Goal: Transaction & Acquisition: Purchase product/service

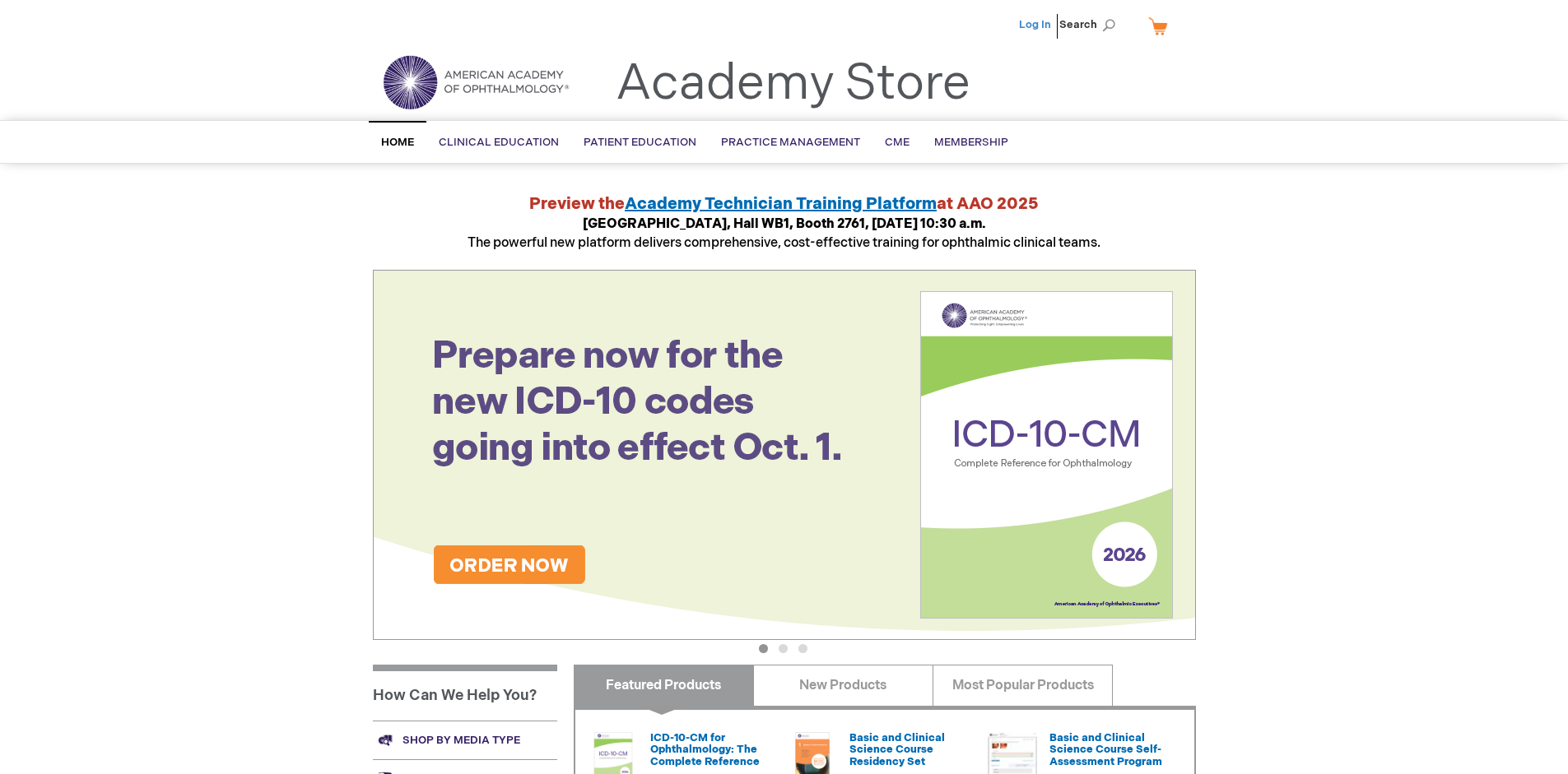
click at [1036, 25] on link "Log In" at bounding box center [1035, 25] width 32 height 13
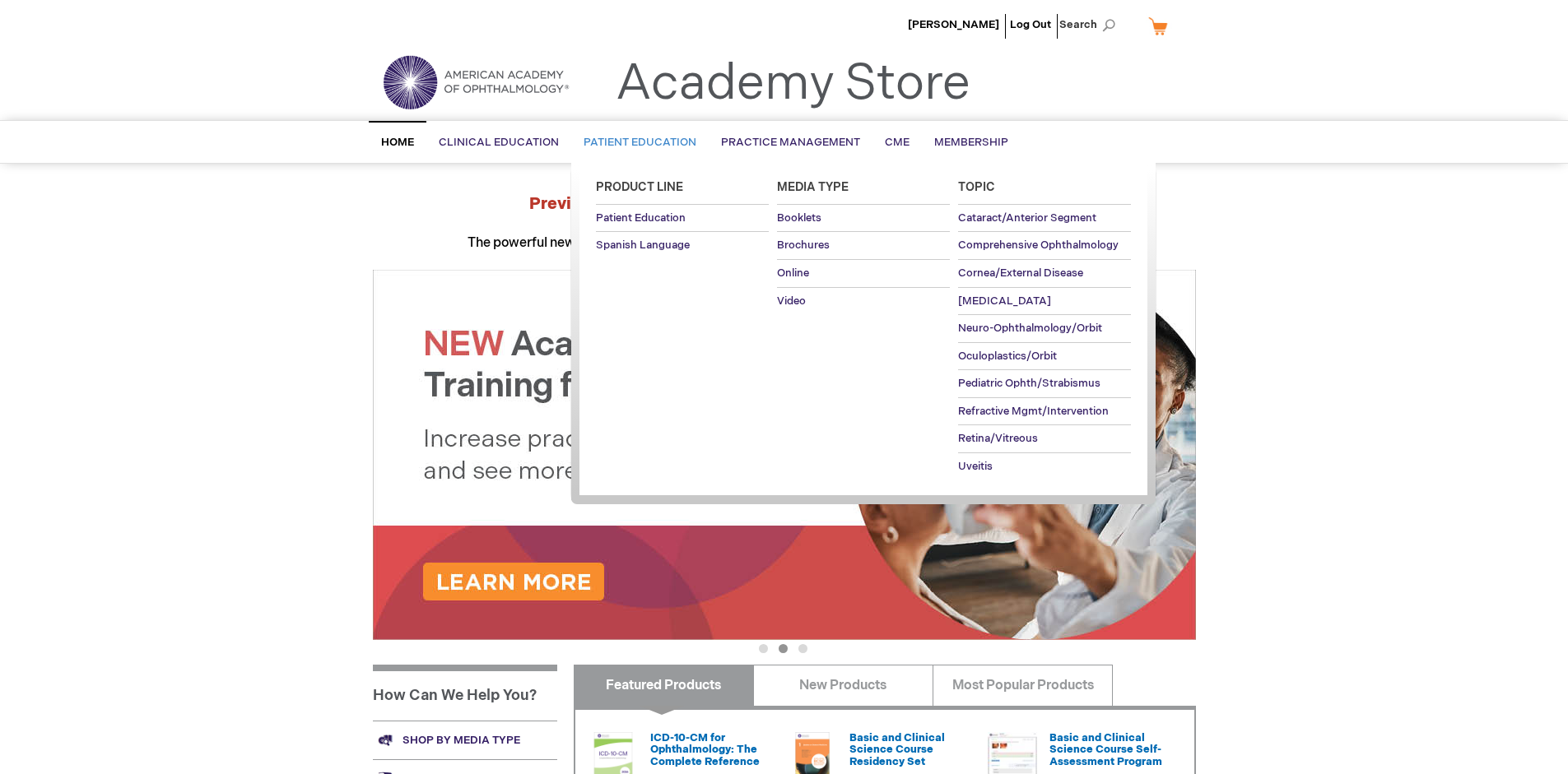
click at [636, 142] on span "Patient Education" at bounding box center [640, 142] width 113 height 13
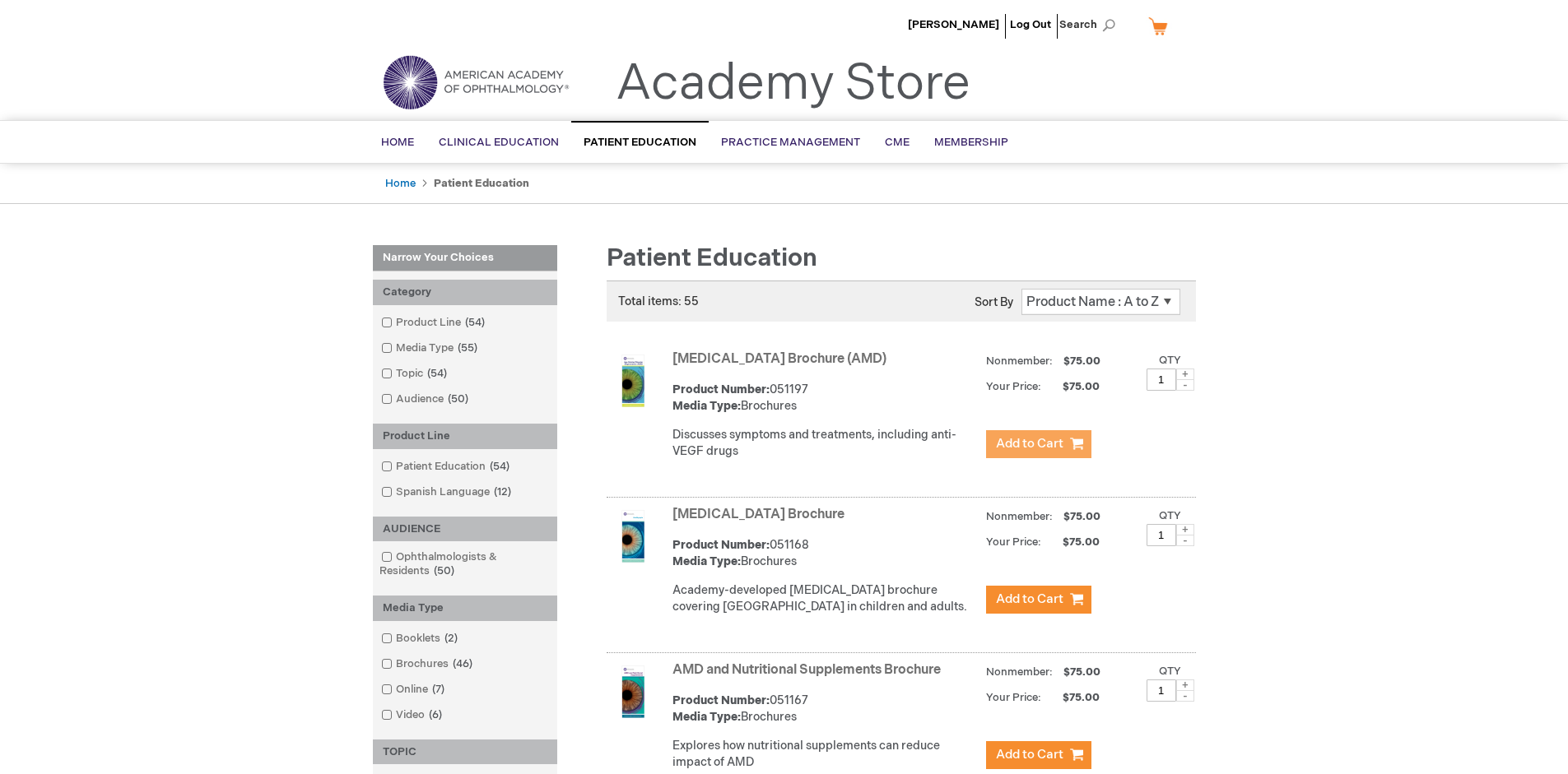
click at [1038, 444] on span "Add to Cart" at bounding box center [1030, 443] width 67 height 16
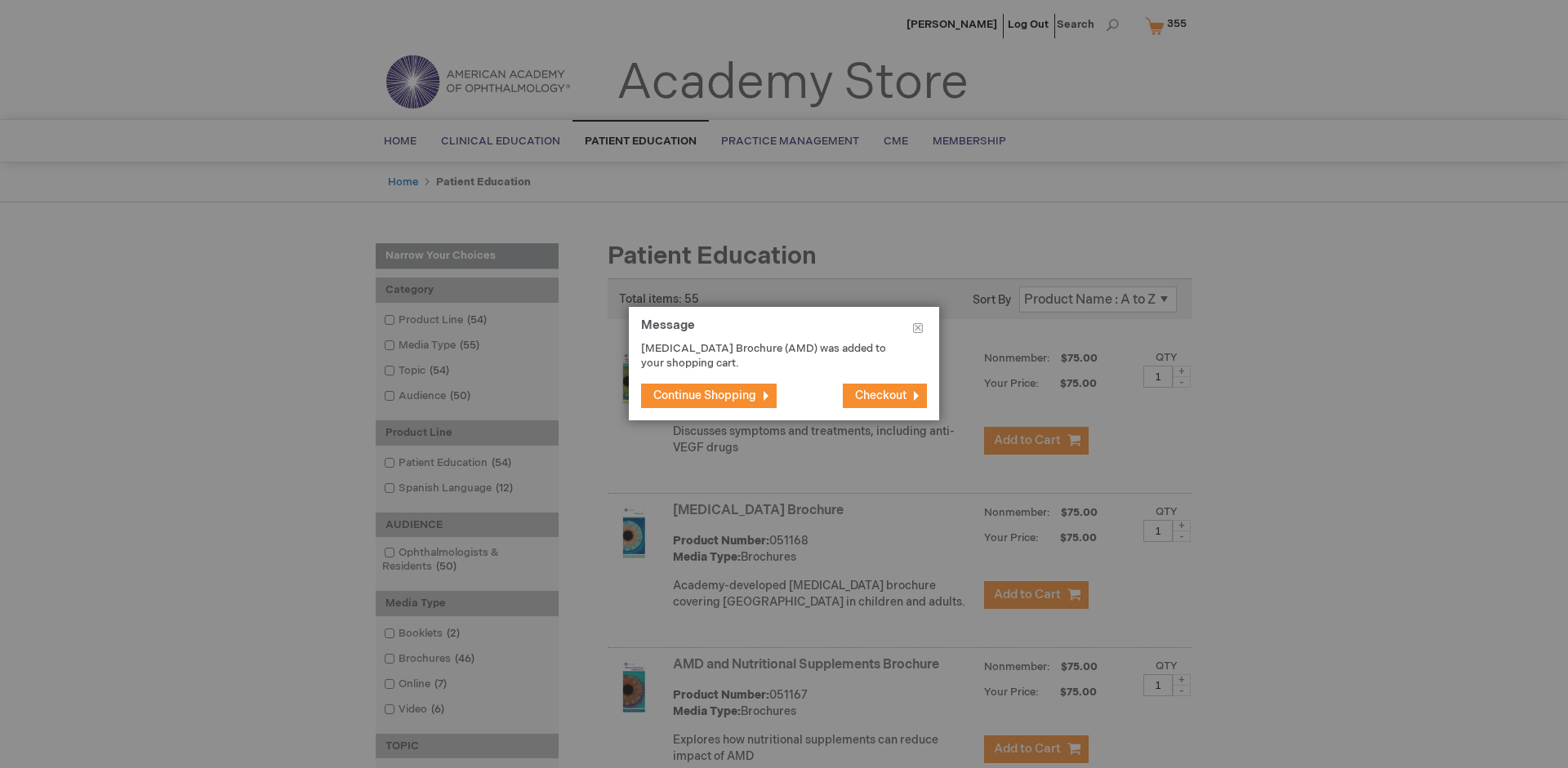
click at [705, 396] on span "Continue Shopping" at bounding box center [705, 396] width 103 height 14
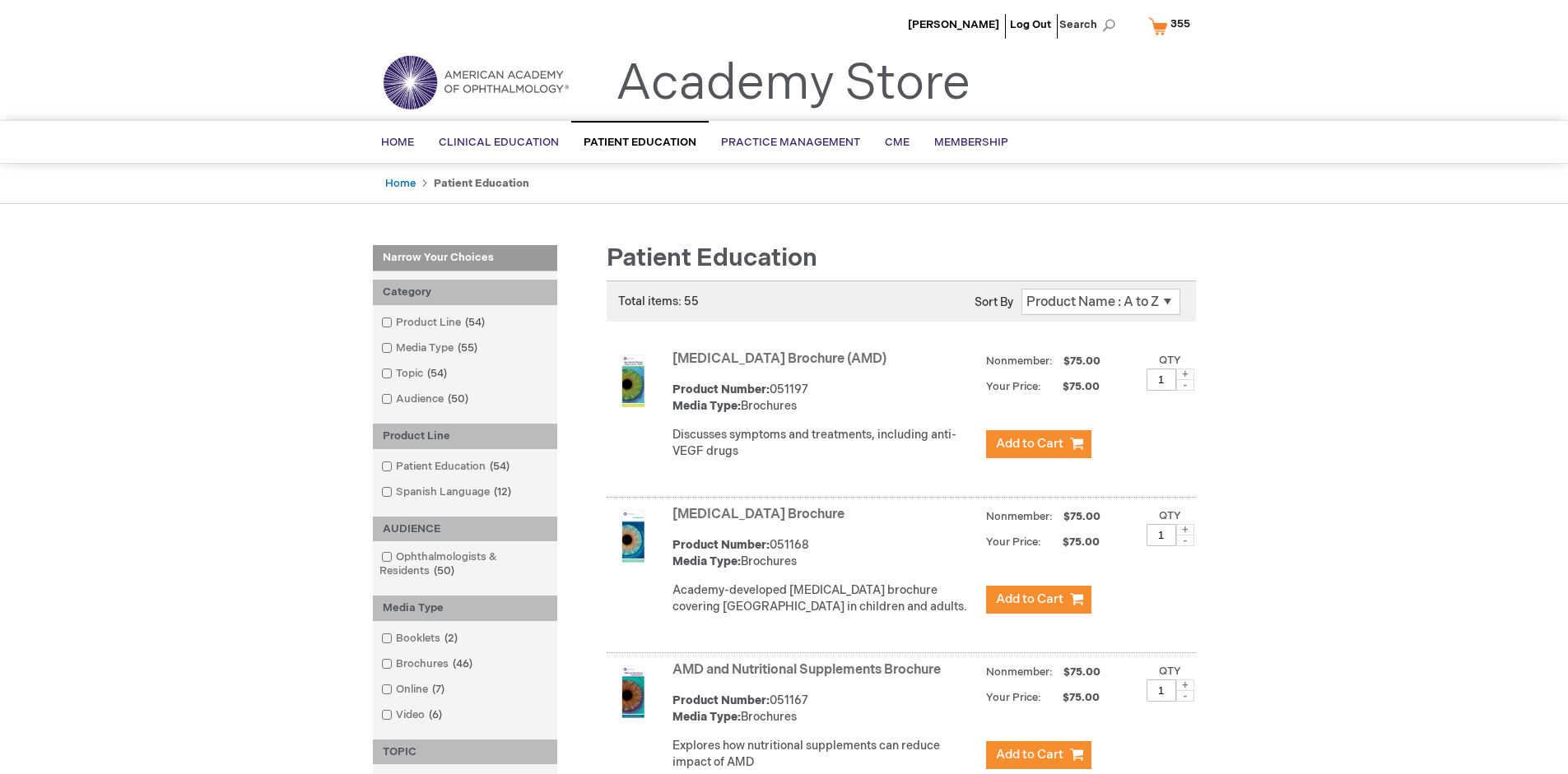
click at [810, 678] on link "AMD and Nutritional Supplements Brochure" at bounding box center [806, 670] width 268 height 16
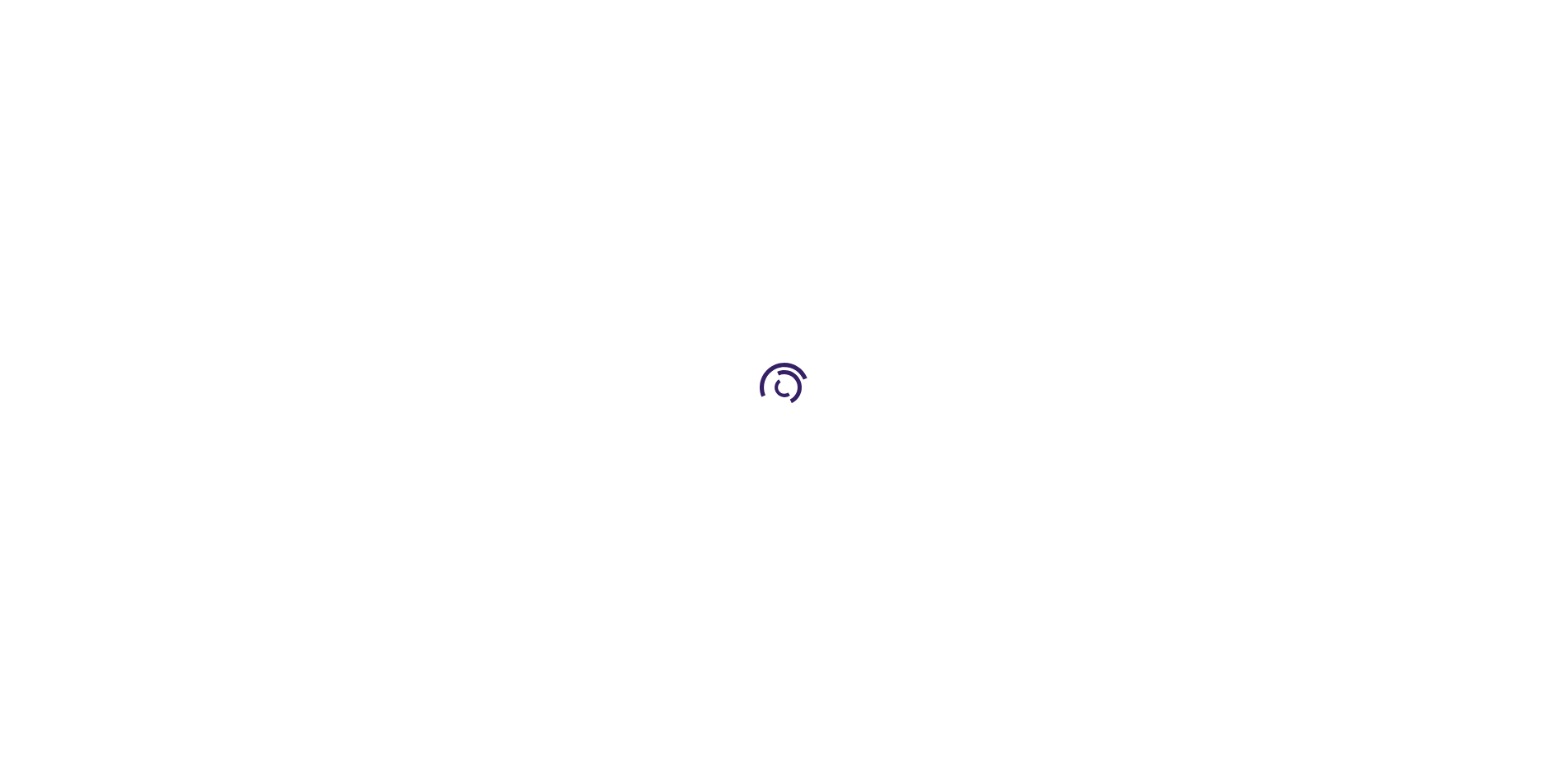
type input "1"
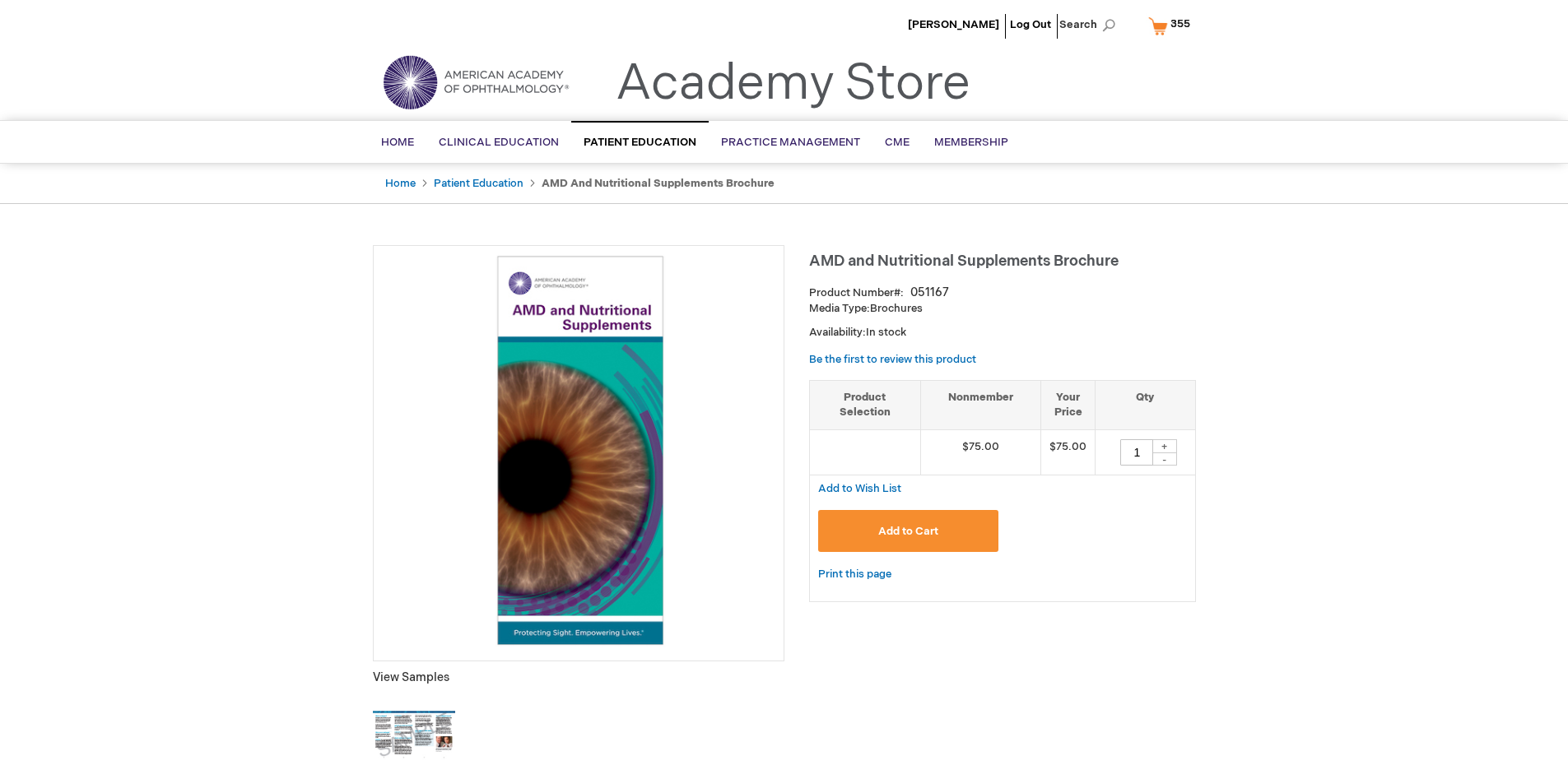
click at [908, 531] on span "Add to Cart" at bounding box center [908, 532] width 60 height 13
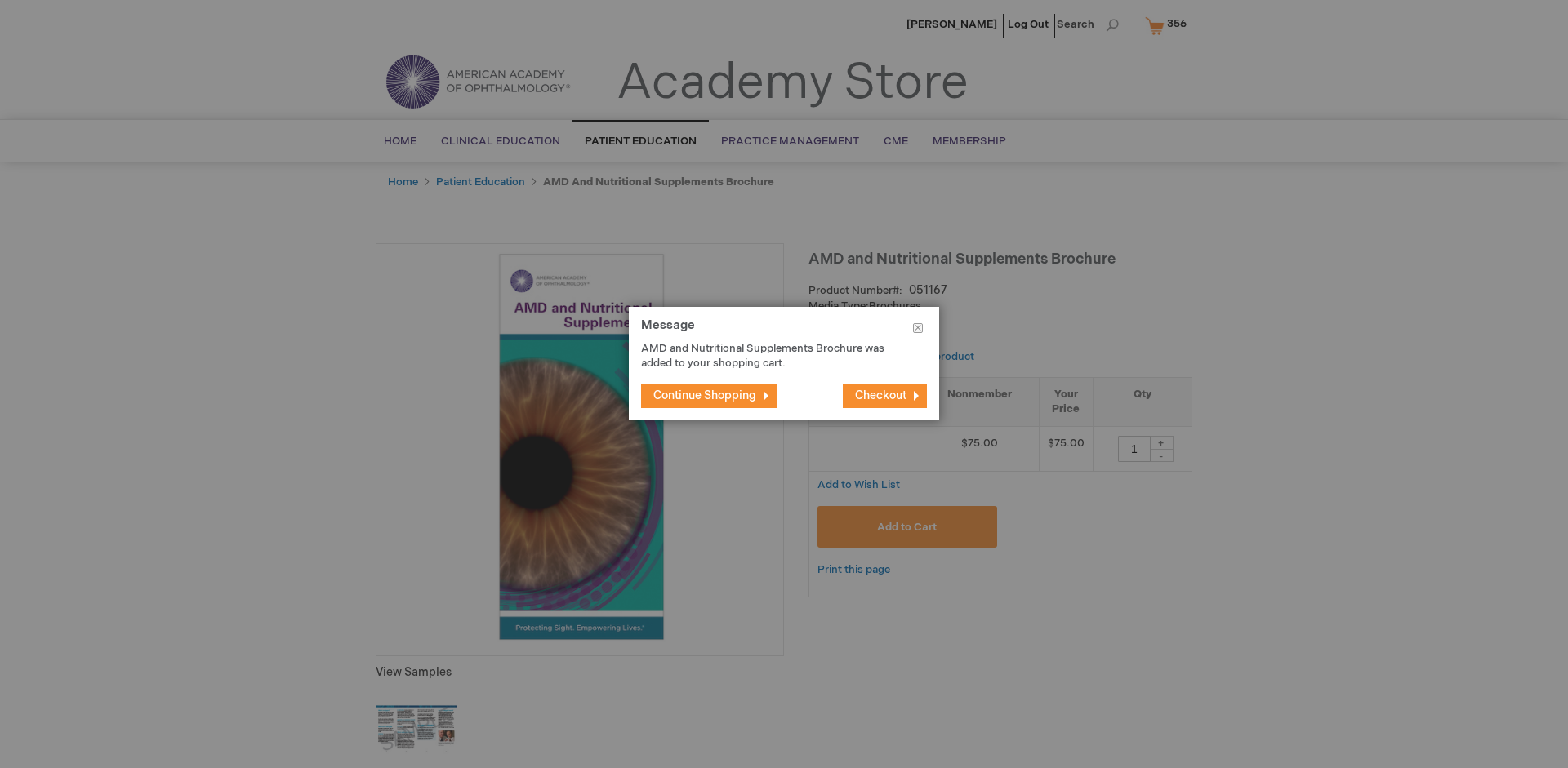
click at [705, 396] on span "Continue Shopping" at bounding box center [705, 396] width 103 height 14
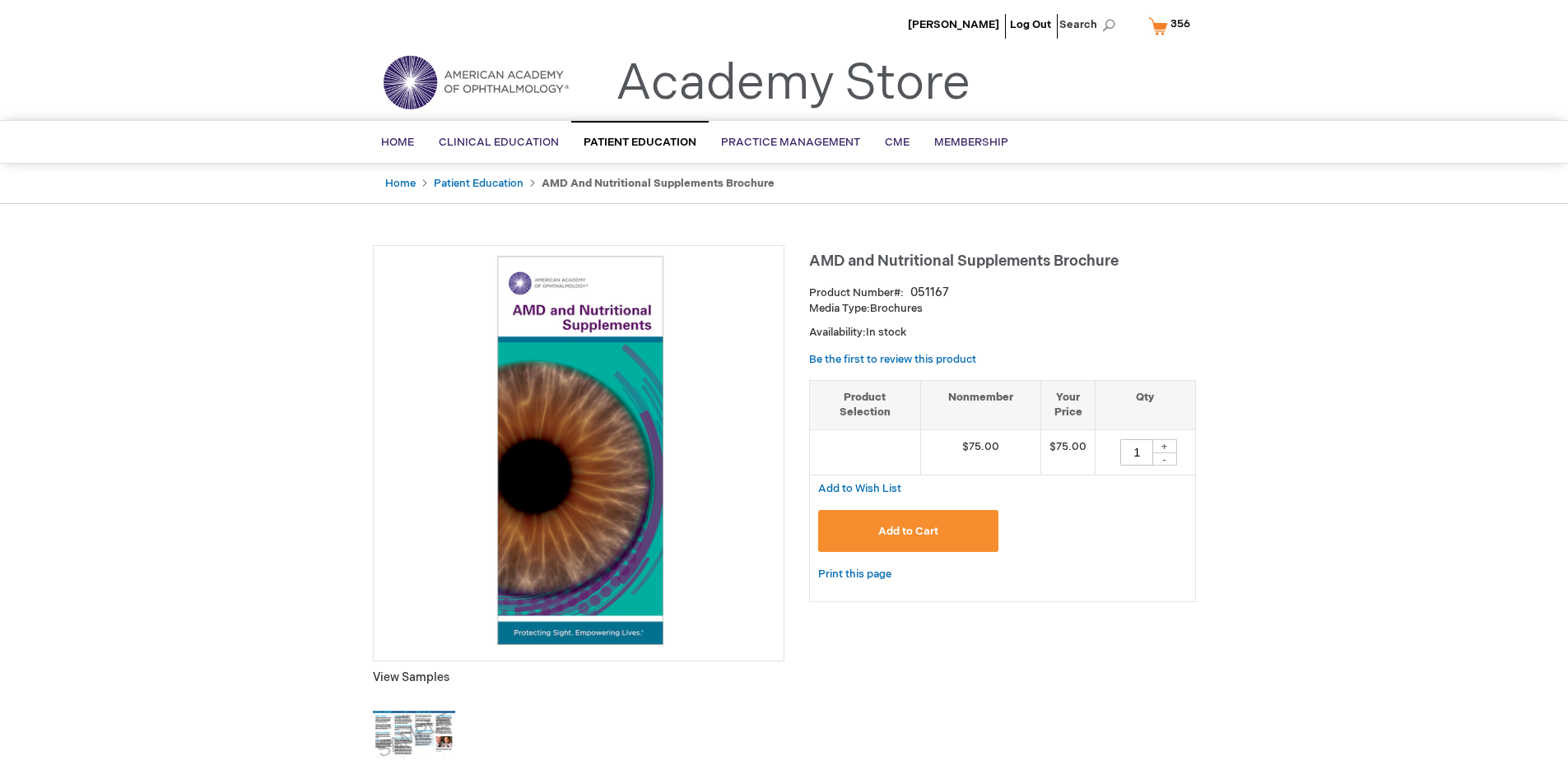
click at [1172, 26] on span "356" at bounding box center [1181, 24] width 20 height 13
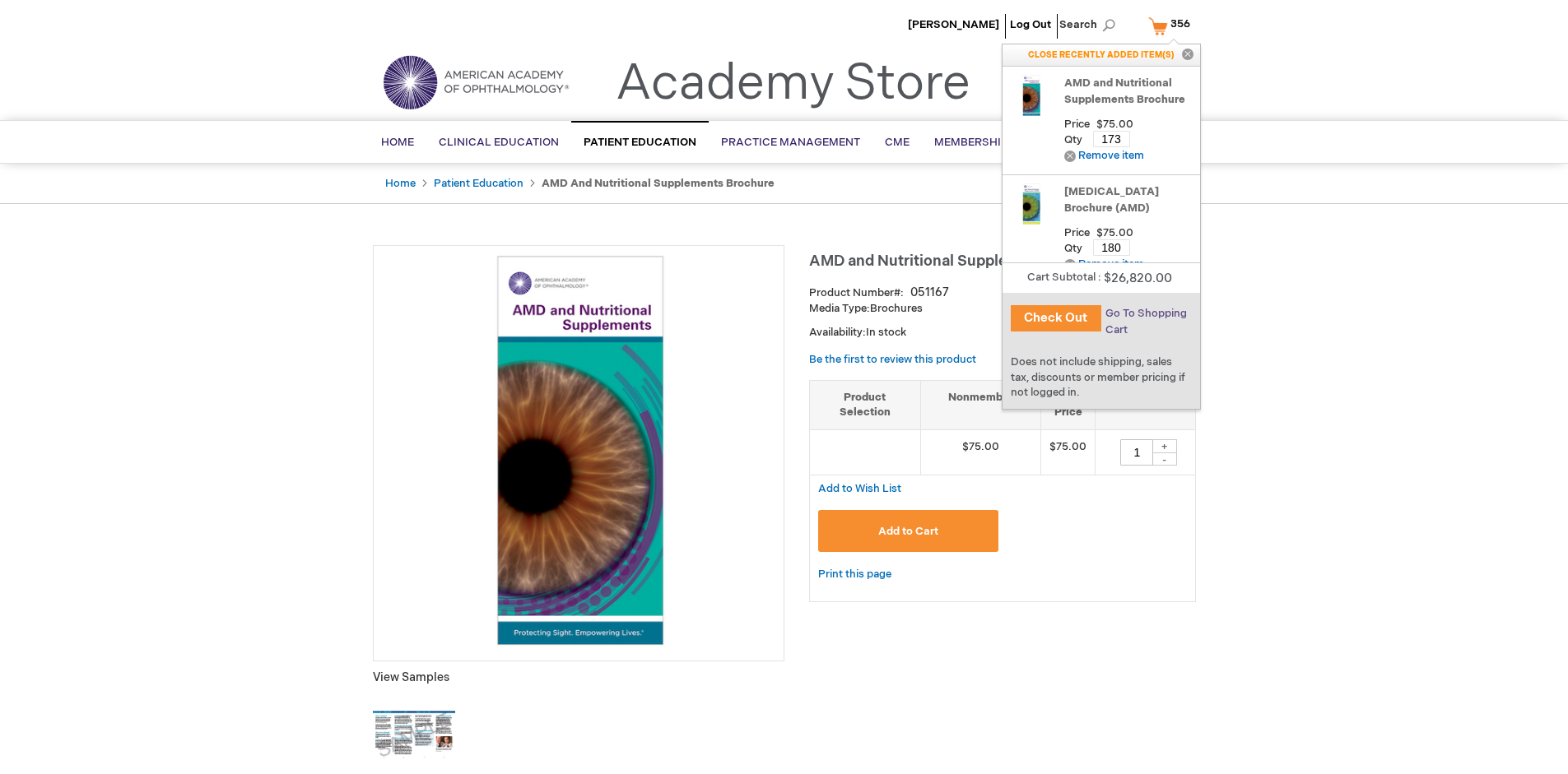
click at [1145, 313] on span "Go To Shopping Cart" at bounding box center [1147, 322] width 81 height 30
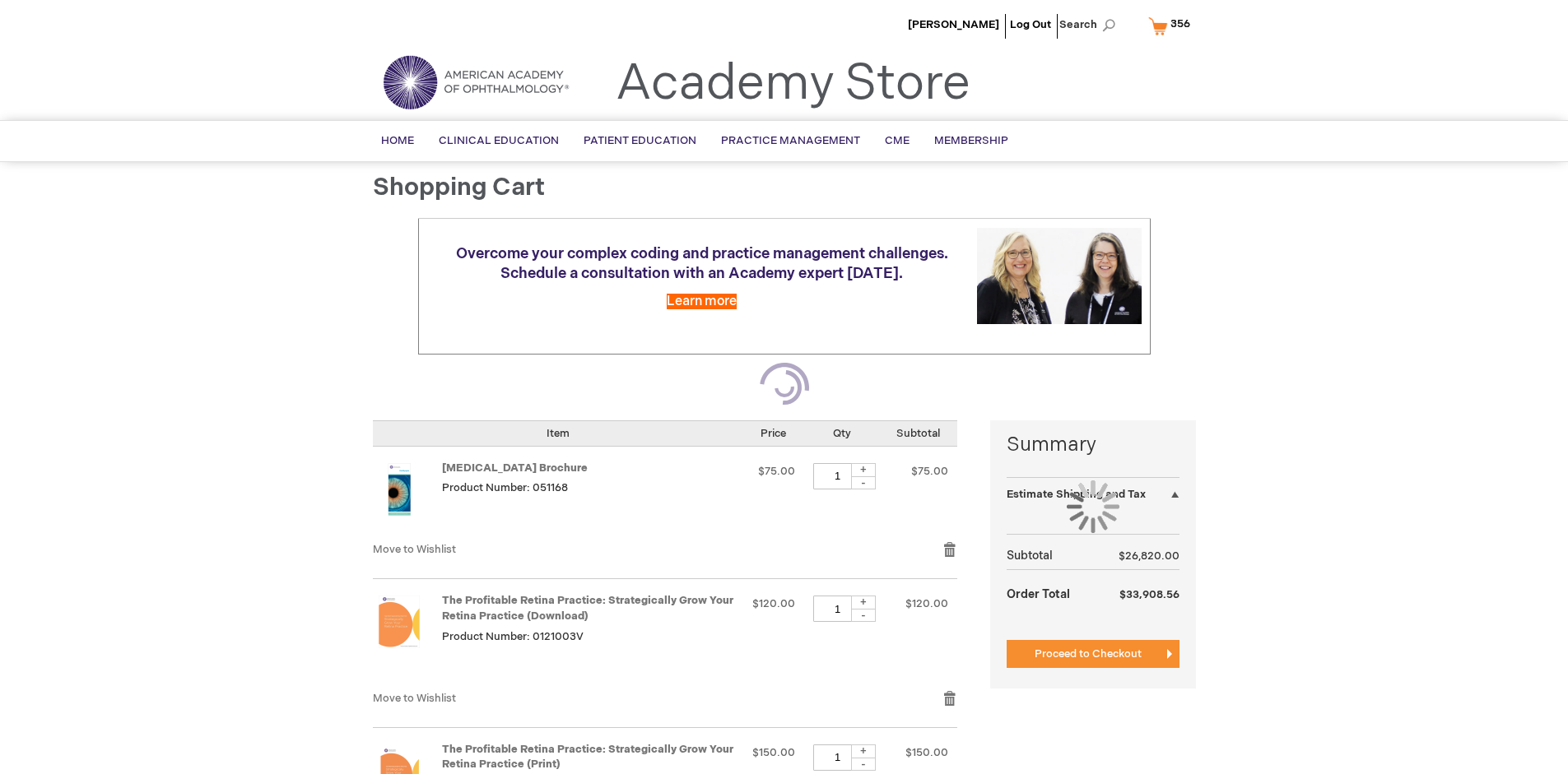
select select "US"
select select "41"
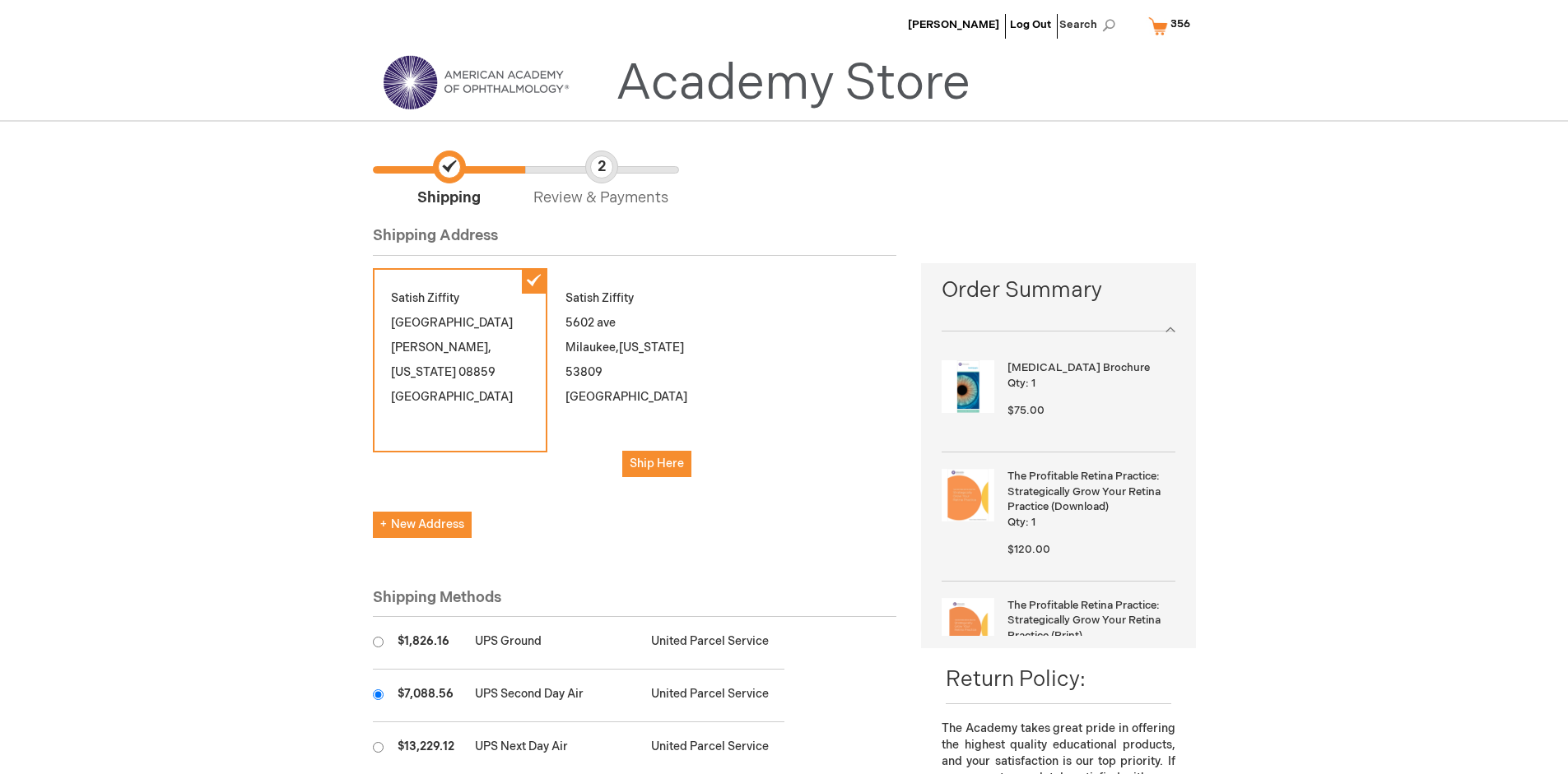
click at [378, 694] on input "radio" at bounding box center [378, 694] width 11 height 11
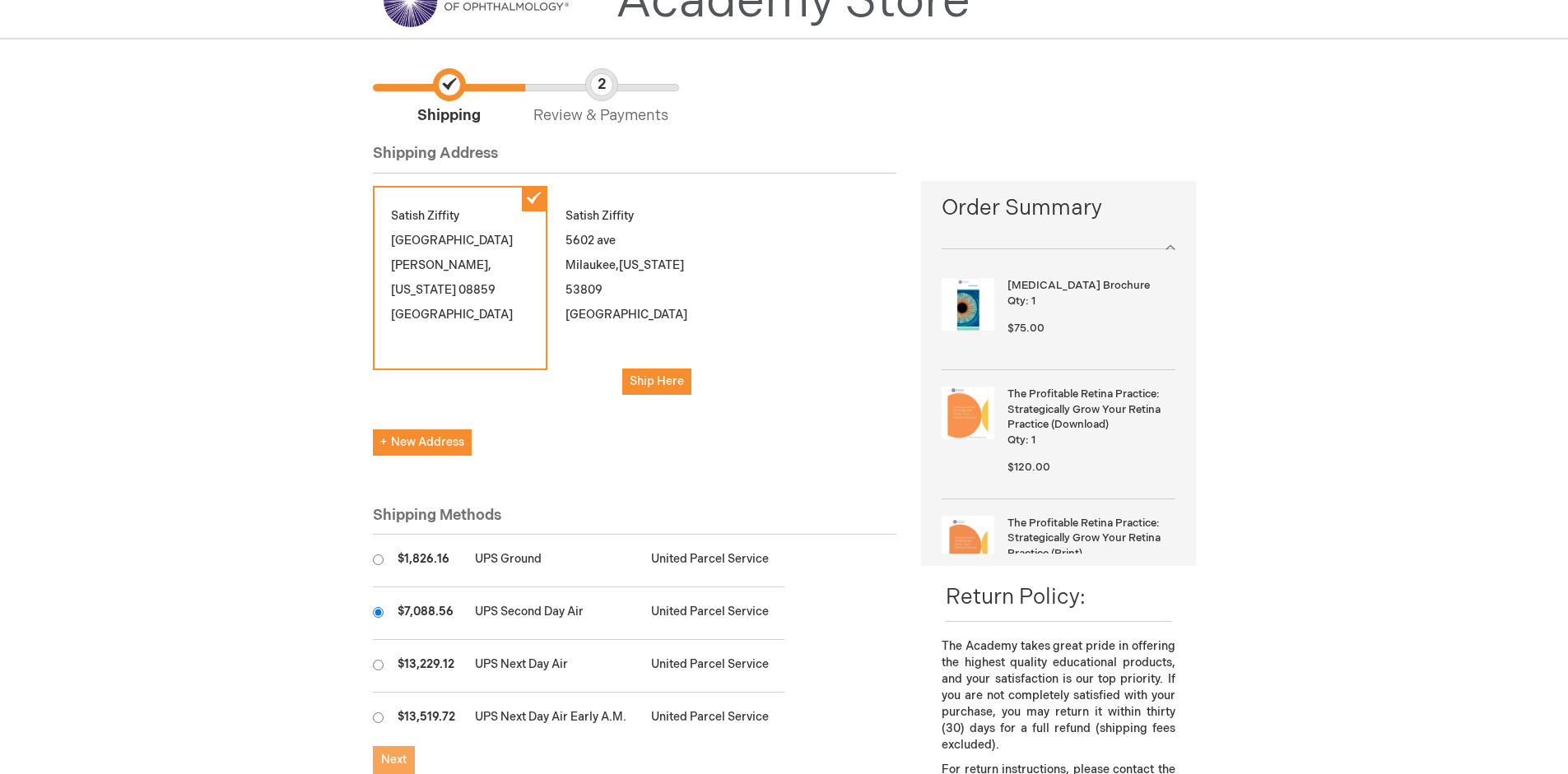
click at [394, 760] on span "Next" at bounding box center [394, 760] width 26 height 14
